Goal: Check status: Check status

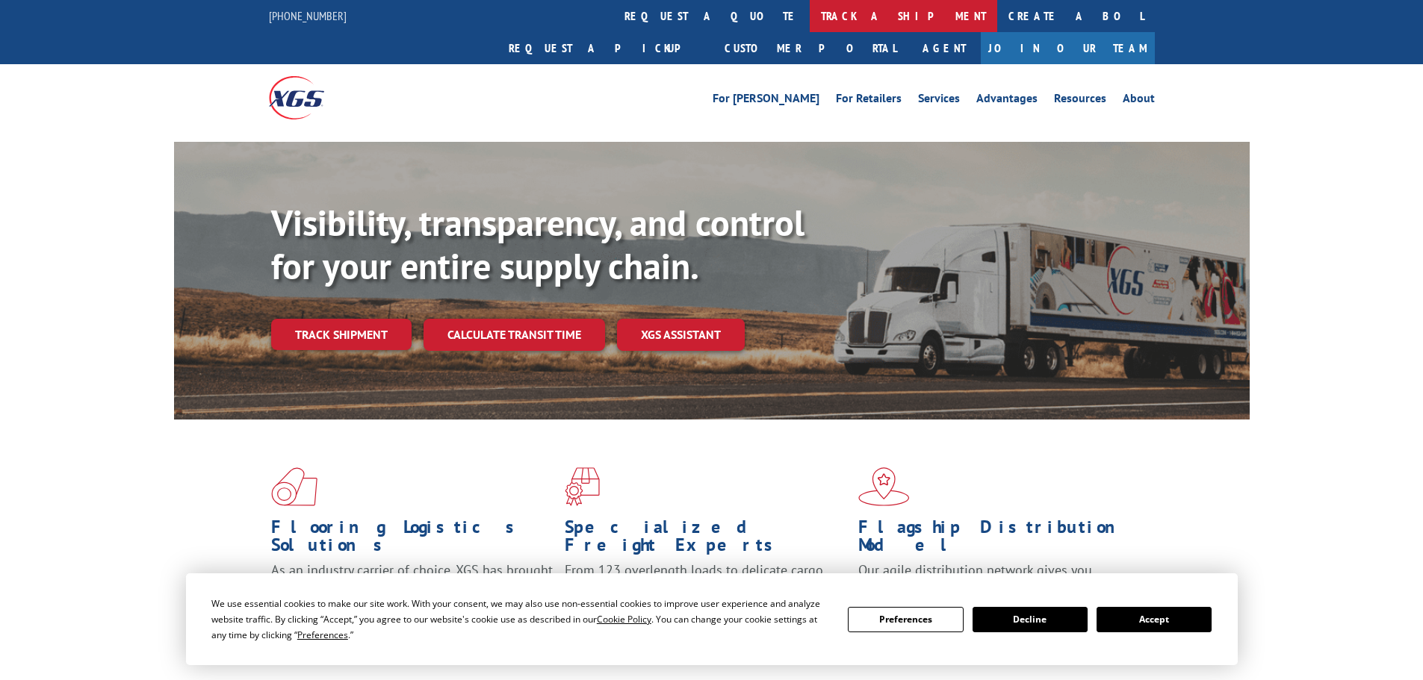
click at [810, 14] on link "track a shipment" at bounding box center [903, 16] width 187 height 32
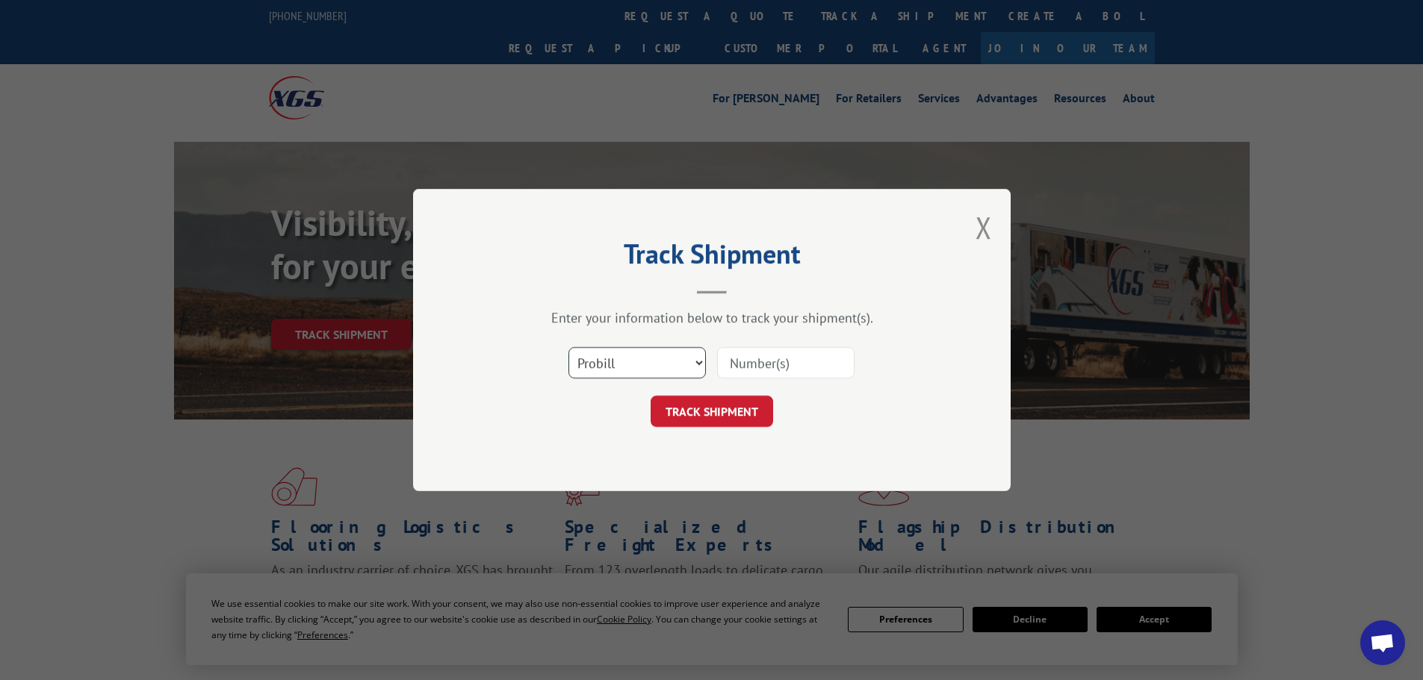
click at [627, 360] on select "Select category... Probill BOL PO" at bounding box center [636, 362] width 137 height 31
select select "bol"
click at [568, 347] on select "Select category... Probill BOL PO" at bounding box center [636, 362] width 137 height 31
click at [774, 359] on input at bounding box center [785, 362] width 137 height 31
paste input "6009320"
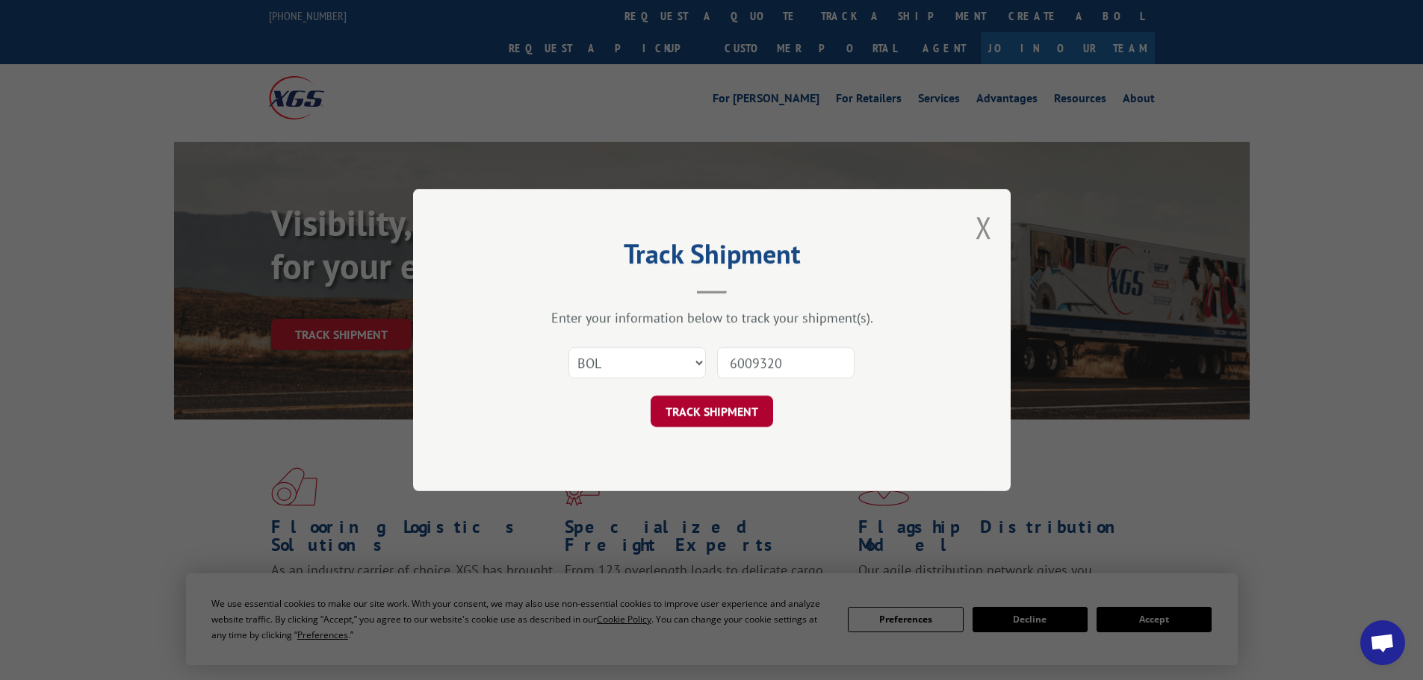
type input "6009320"
click at [740, 409] on button "TRACK SHIPMENT" at bounding box center [712, 411] width 122 height 31
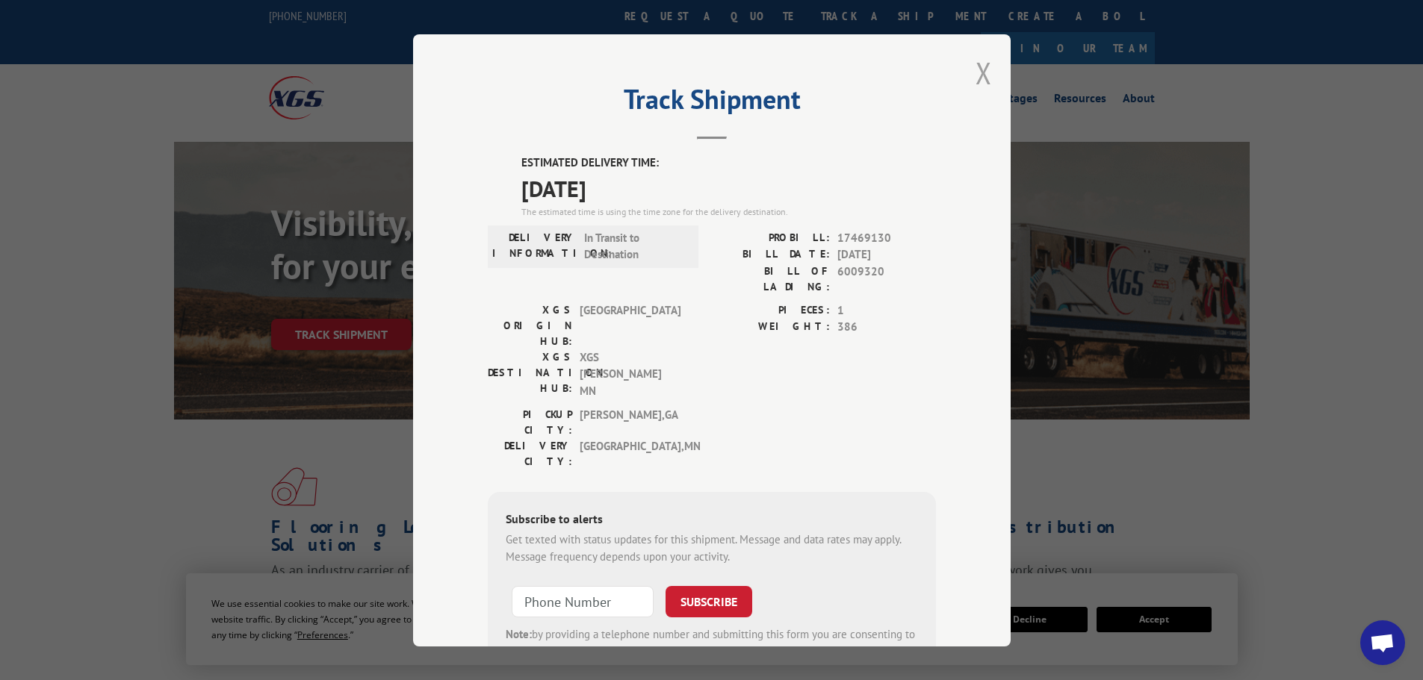
click at [975, 76] on button "Close modal" at bounding box center [983, 73] width 16 height 40
